Goal: Task Accomplishment & Management: Use online tool/utility

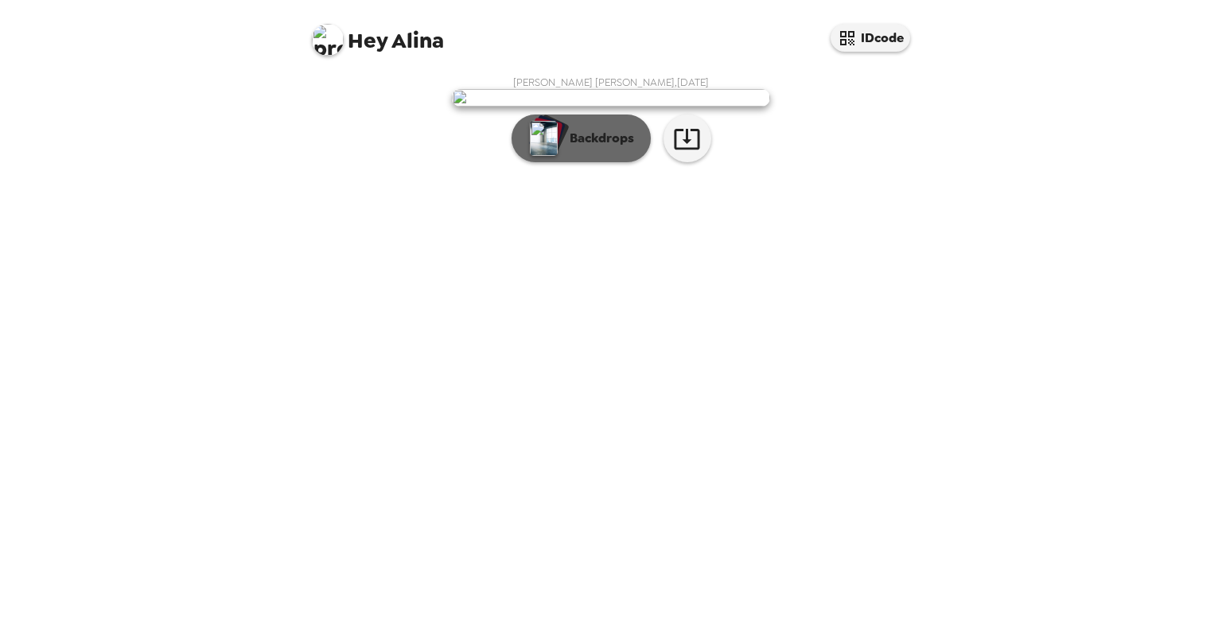
click at [586, 148] on p "Backdrops" at bounding box center [598, 138] width 72 height 19
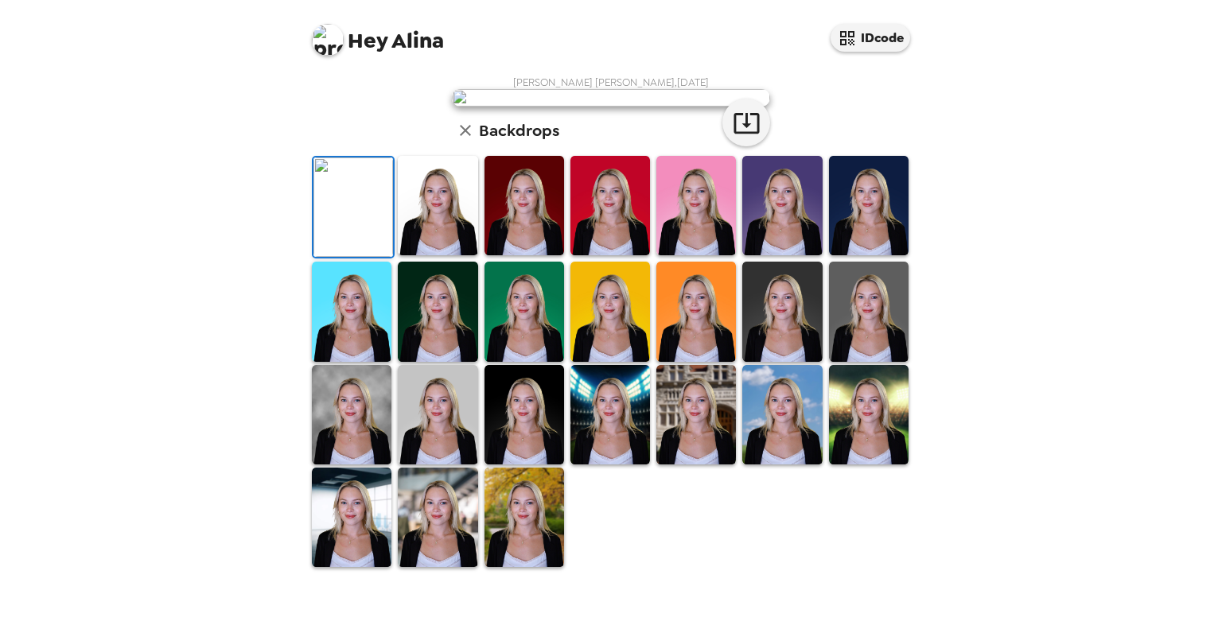
scroll to position [239, 0]
click at [859, 255] on img at bounding box center [869, 205] width 80 height 99
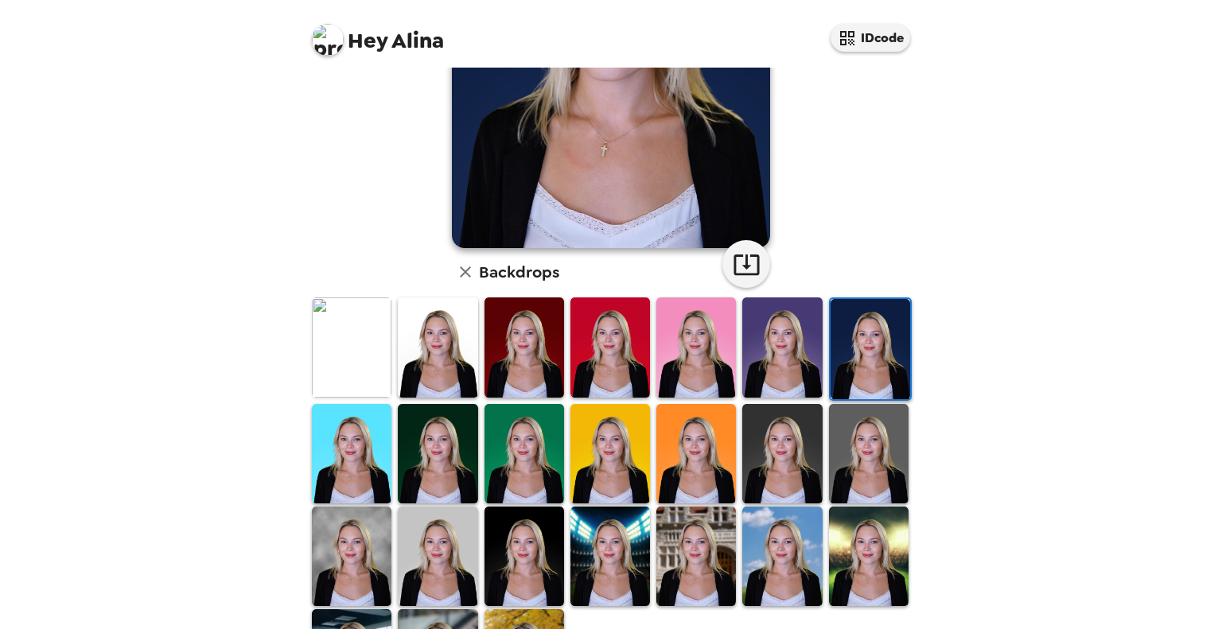
click at [777, 433] on img at bounding box center [782, 453] width 80 height 99
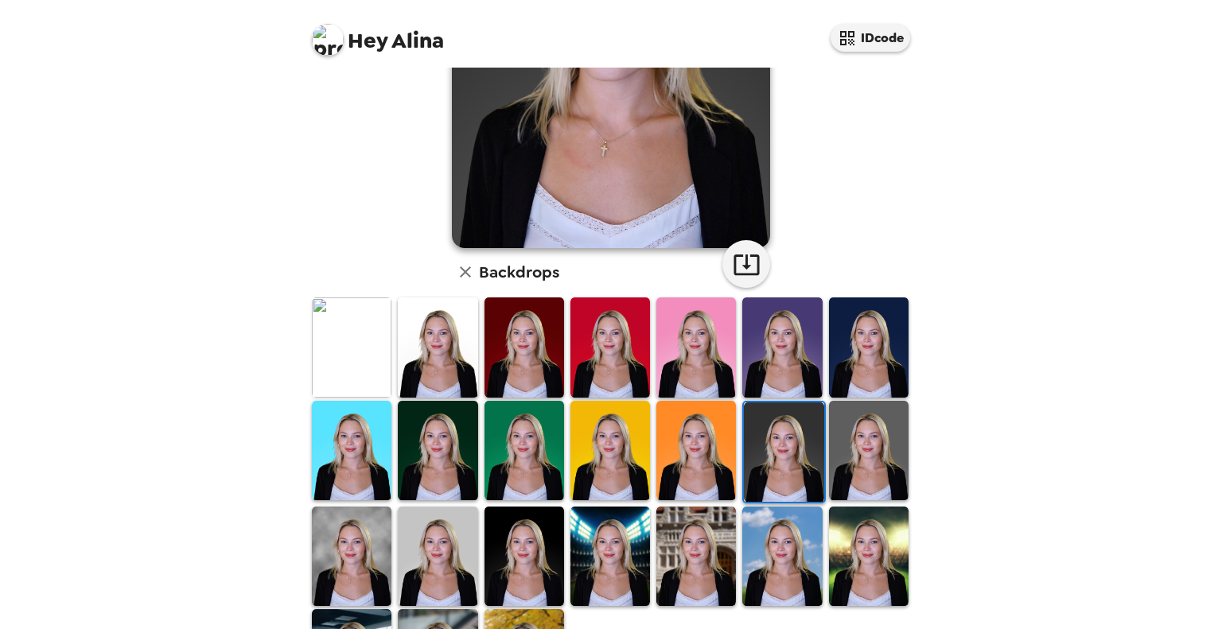
click at [868, 445] on img at bounding box center [869, 450] width 80 height 99
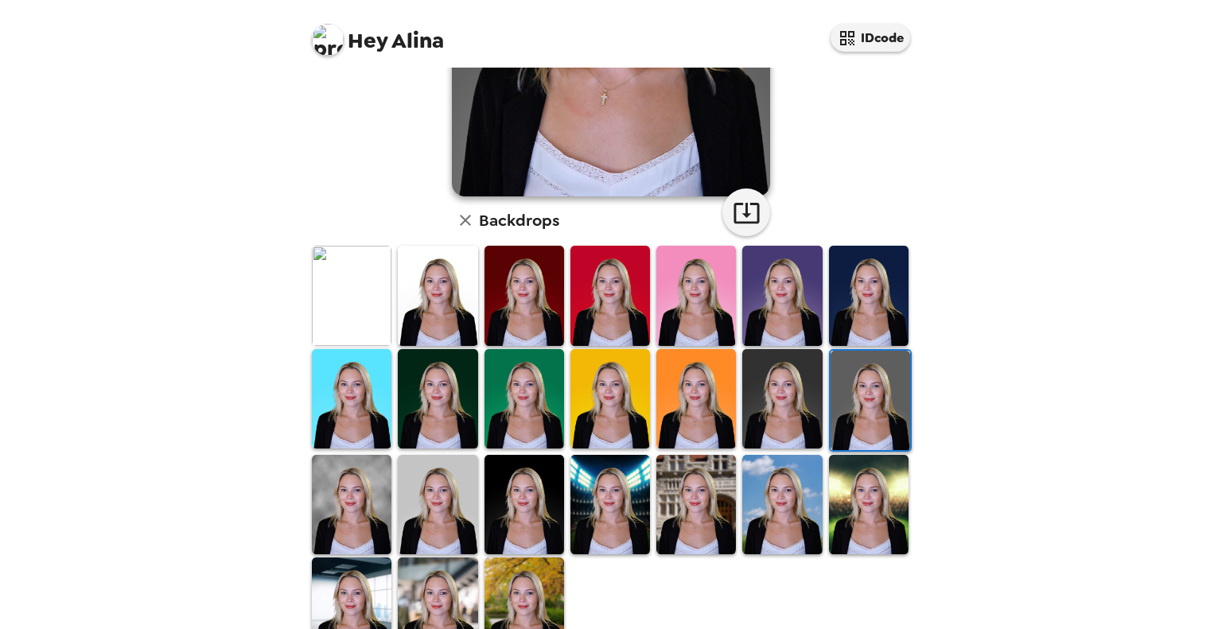
scroll to position [318, 0]
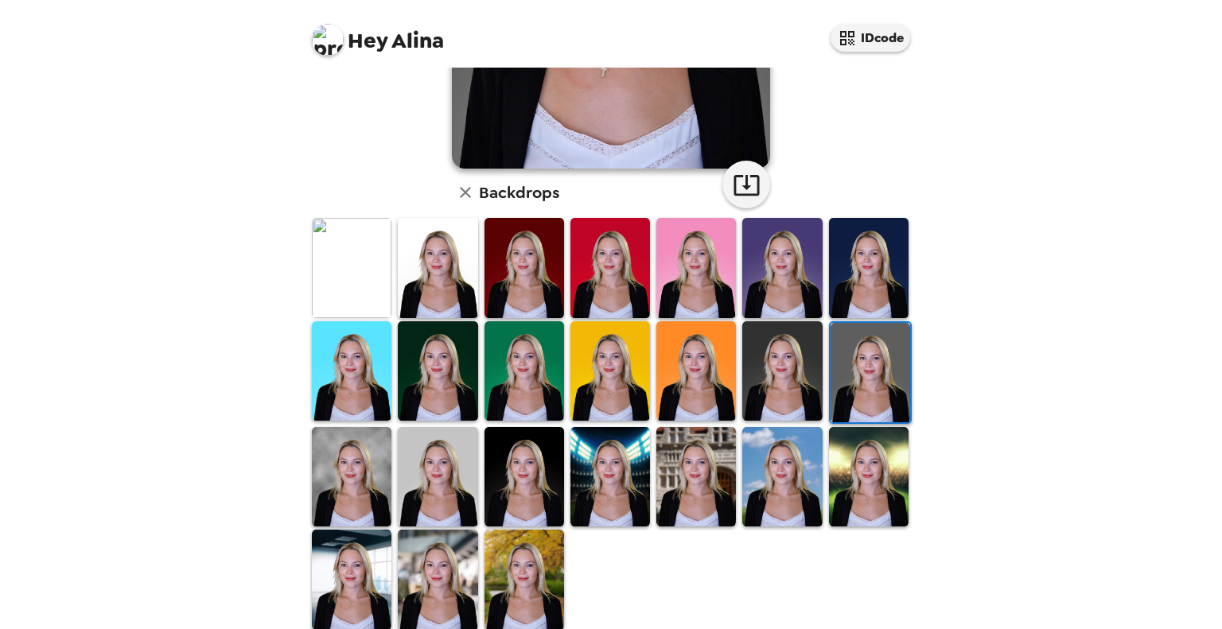
click at [541, 470] on img at bounding box center [525, 476] width 80 height 99
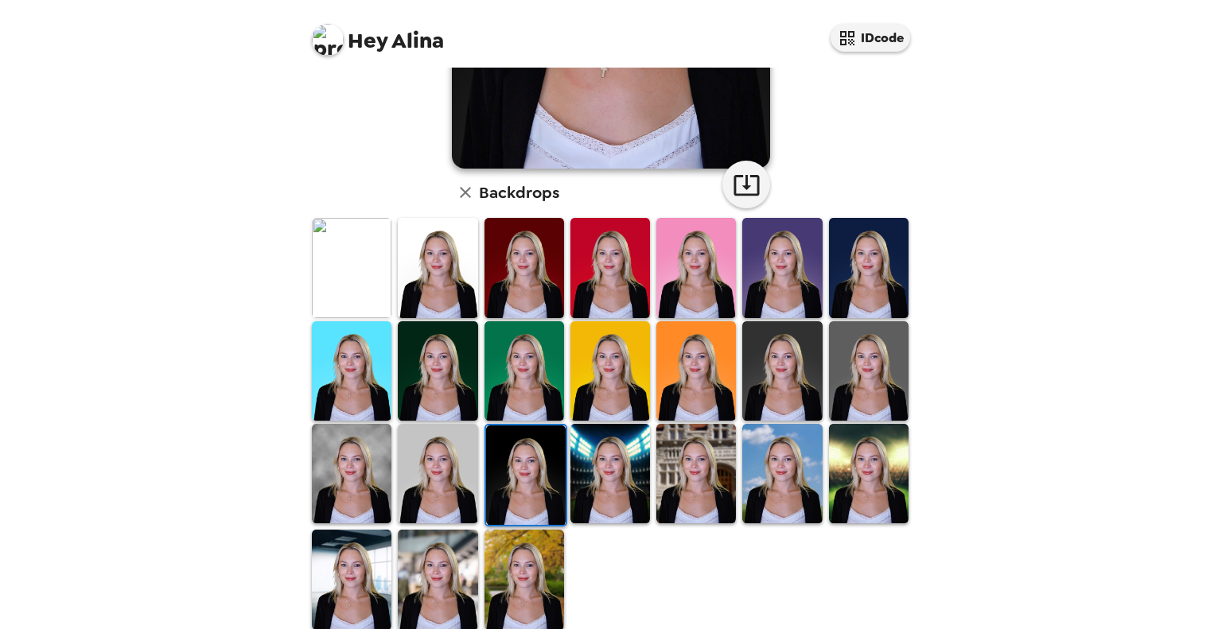
click at [861, 282] on img at bounding box center [869, 267] width 80 height 99
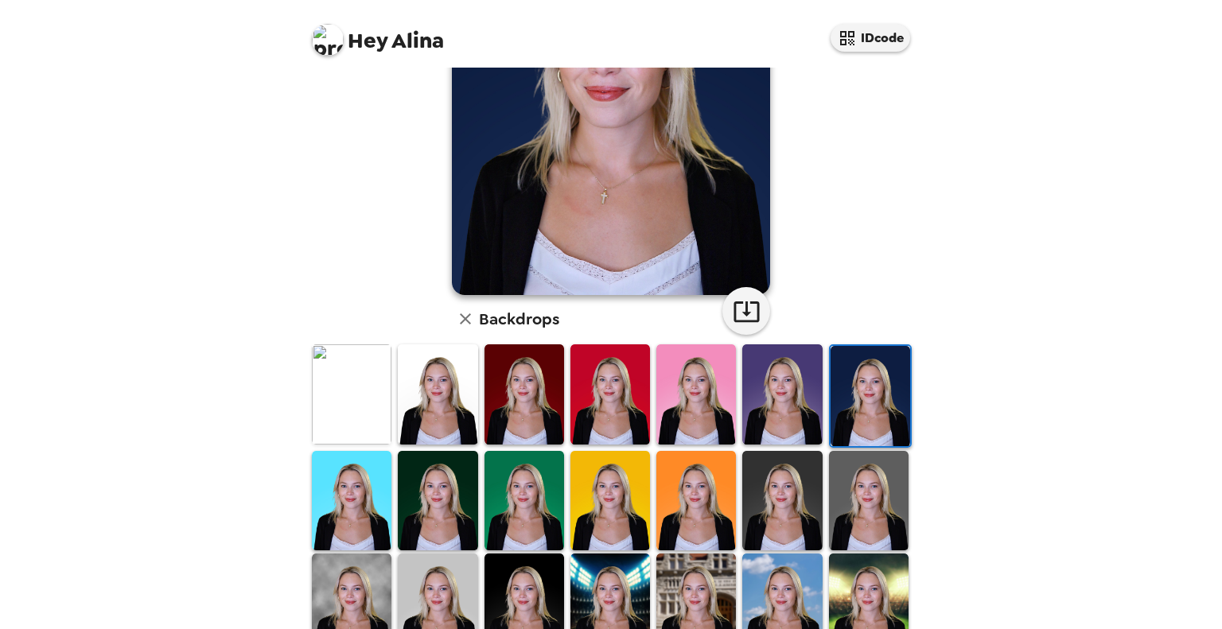
scroll to position [239, 0]
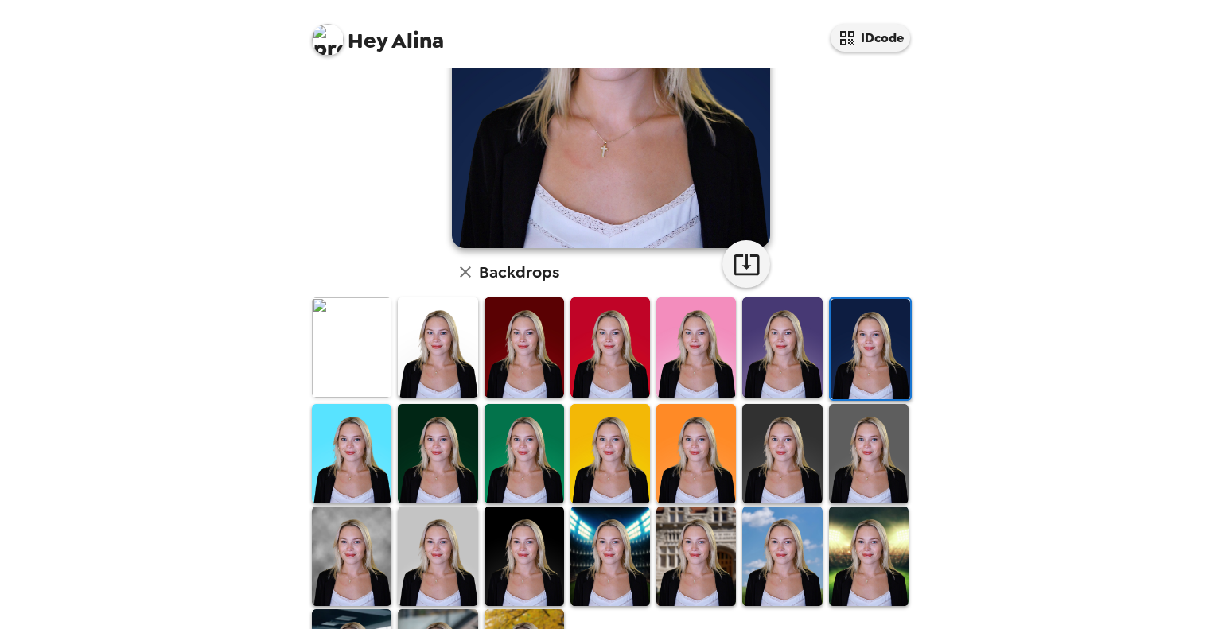
click at [447, 458] on img at bounding box center [438, 453] width 80 height 99
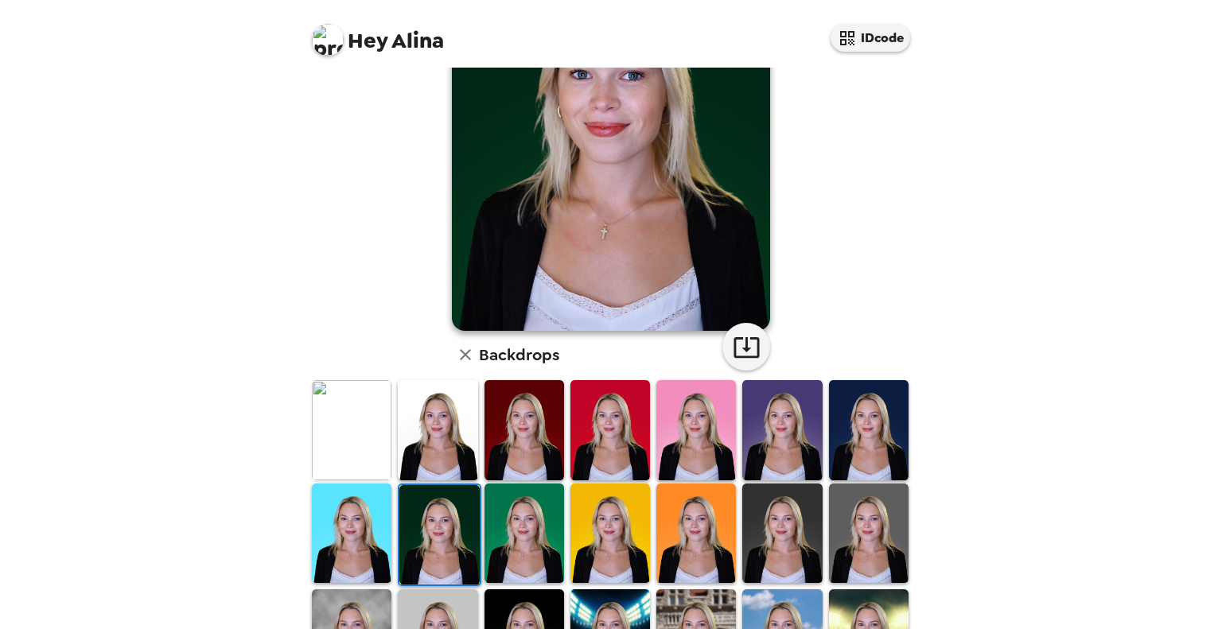
scroll to position [0, 0]
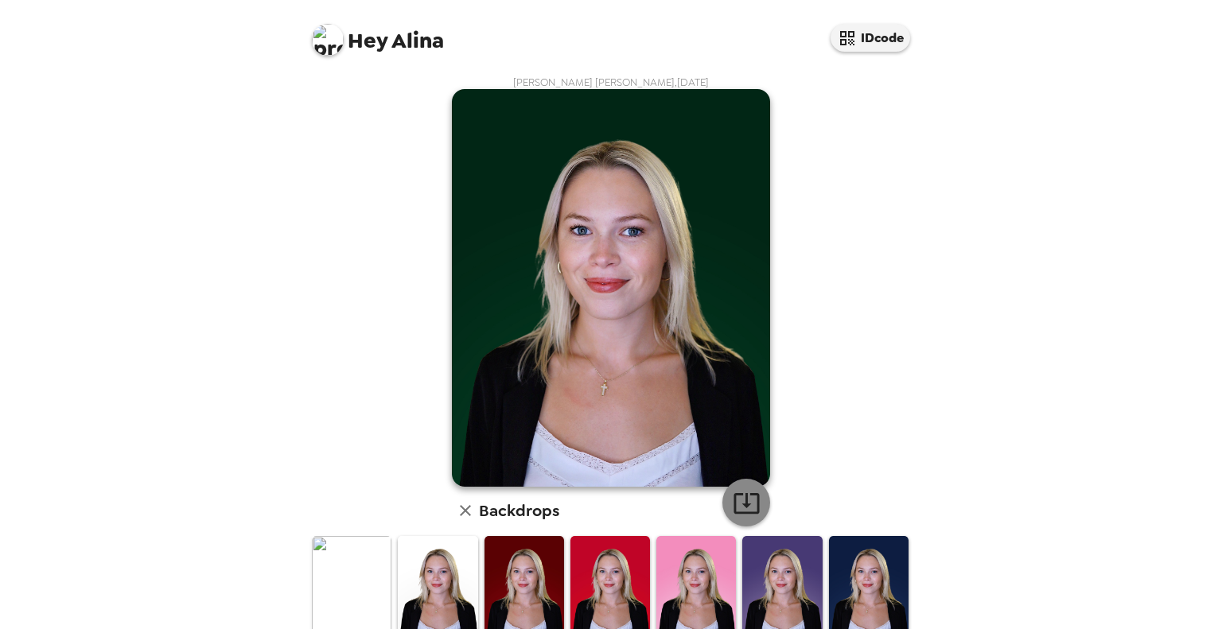
click at [745, 501] on icon "button" at bounding box center [747, 503] width 28 height 28
